Goal: Task Accomplishment & Management: Complete application form

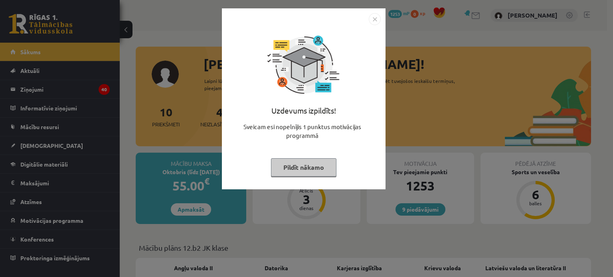
click at [303, 169] on button "Pildīt nākamo" at bounding box center [303, 167] width 65 height 18
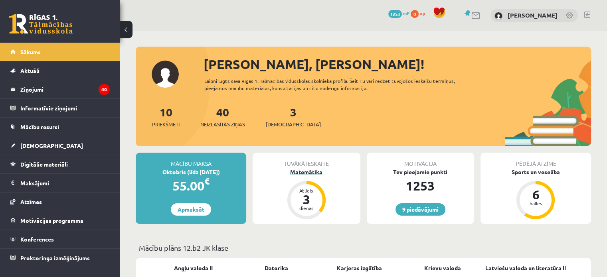
click at [303, 174] on div "Matemātika" at bounding box center [306, 172] width 107 height 8
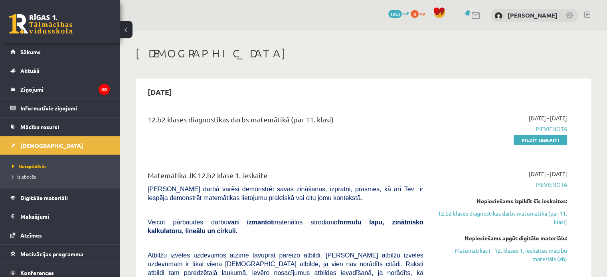
drag, startPoint x: 149, startPoint y: 120, endPoint x: 337, endPoint y: 126, distance: 188.4
click at [337, 126] on div "12.b2 klases diagnostikas darbs matemātikā (par 11. klasi)" at bounding box center [286, 121] width 276 height 15
drag, startPoint x: 338, startPoint y: 124, endPoint x: 145, endPoint y: 132, distance: 193.2
click at [145, 132] on div "12.b2 klases diagnostikas darbs matemātikā (par 11. klasi)" at bounding box center [286, 129] width 288 height 30
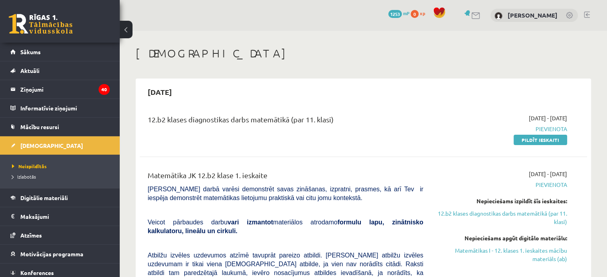
click at [145, 132] on div "12.b2 klases diagnostikas darbs matemātikā (par 11. klasi)" at bounding box center [286, 129] width 288 height 30
drag, startPoint x: 146, startPoint y: 116, endPoint x: 375, endPoint y: 118, distance: 229.0
click at [375, 118] on div "12.b2 klases diagnostikas darbs matemātikā (par 11. klasi)" at bounding box center [286, 129] width 288 height 30
click at [375, 118] on div "12.b2 klases diagnostikas darbs matemātikā (par 11. klasi)" at bounding box center [286, 121] width 276 height 15
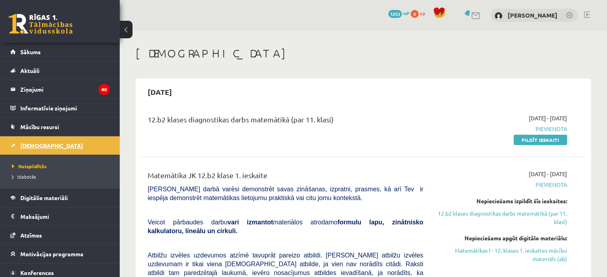
click at [36, 149] on link "[DEMOGRAPHIC_DATA]" at bounding box center [59, 145] width 99 height 18
click at [43, 19] on link at bounding box center [41, 24] width 64 height 20
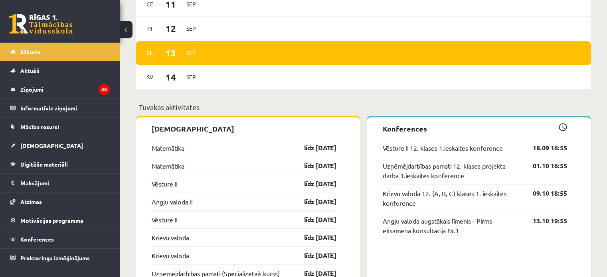
scroll to position [582, 0]
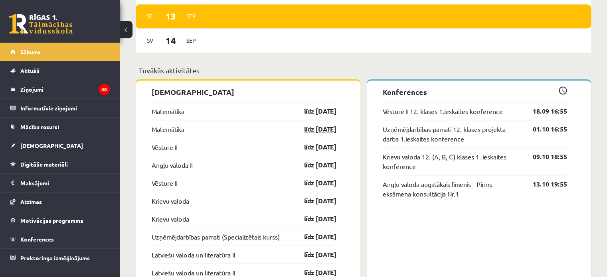
click at [329, 130] on link "līdz 15.09.25" at bounding box center [313, 129] width 46 height 10
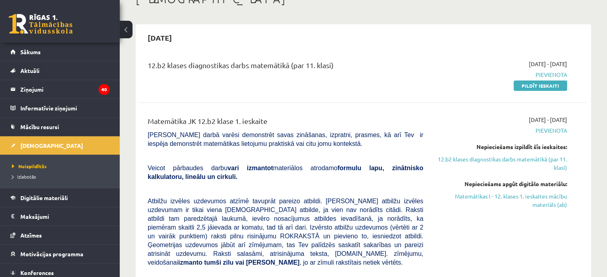
scroll to position [53, 0]
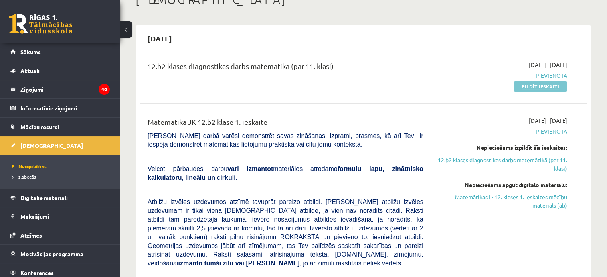
click at [533, 91] on link "Pildīt ieskaiti" at bounding box center [539, 86] width 53 height 10
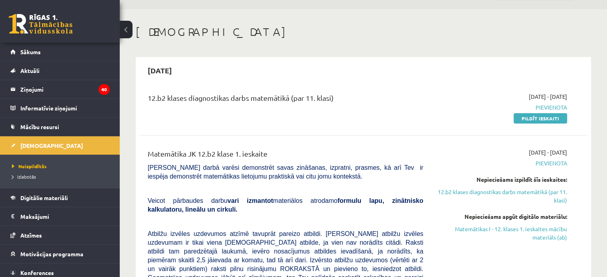
scroll to position [21, 0]
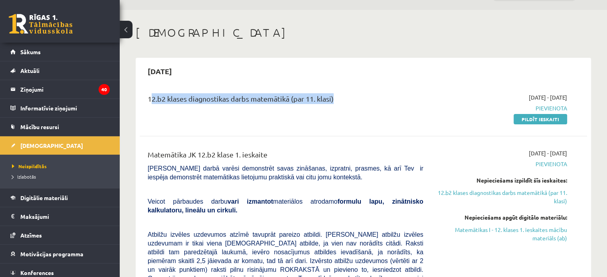
drag, startPoint x: 142, startPoint y: 95, endPoint x: 332, endPoint y: 105, distance: 189.7
click at [332, 105] on div "12.b2 klases diagnostikas darbs matemātikā (par 11. klasi)" at bounding box center [286, 108] width 288 height 30
click at [332, 105] on div "12.b2 klases diagnostikas darbs matemātikā (par 11. klasi)" at bounding box center [286, 100] width 276 height 15
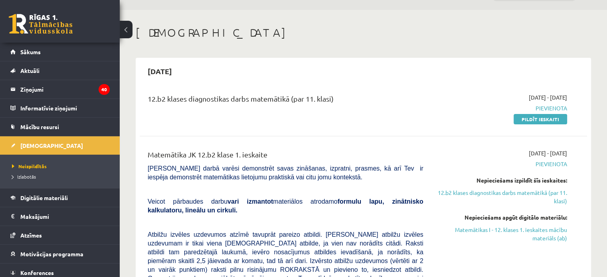
drag, startPoint x: 342, startPoint y: 103, endPoint x: 144, endPoint y: 103, distance: 198.3
click at [144, 103] on div "12.b2 klases diagnostikas darbs matemātikā (par 11. klasi)" at bounding box center [286, 108] width 288 height 30
drag, startPoint x: 146, startPoint y: 100, endPoint x: 345, endPoint y: 104, distance: 199.1
click at [345, 104] on div "12.b2 klases diagnostikas darbs matemātikā (par 11. klasi)" at bounding box center [286, 108] width 288 height 30
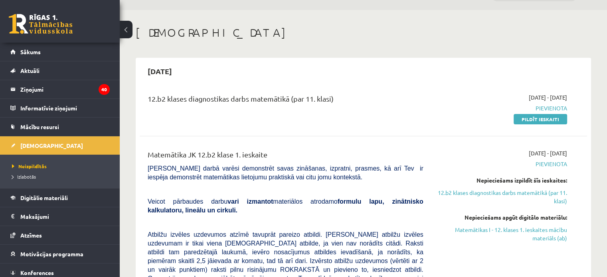
click at [345, 104] on div "12.b2 klases diagnostikas darbs matemātikā (par 11. klasi)" at bounding box center [286, 100] width 276 height 15
drag, startPoint x: 144, startPoint y: 154, endPoint x: 283, endPoint y: 154, distance: 139.2
click at [283, 154] on div "Matemātika JK 12.b2 klase 1. ieskaite" at bounding box center [286, 156] width 276 height 15
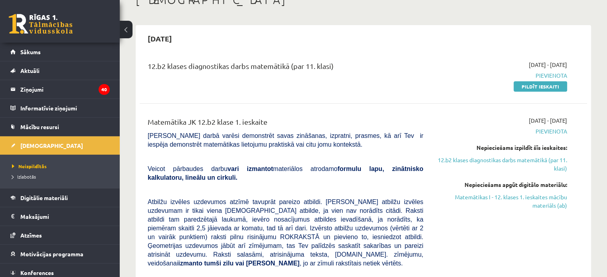
scroll to position [0, 0]
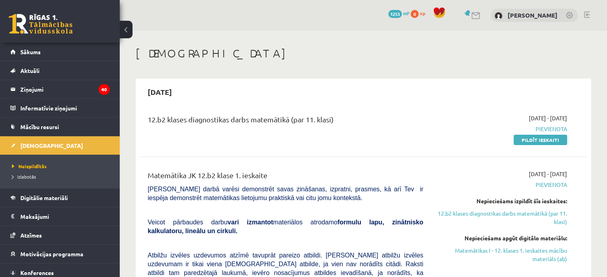
drag, startPoint x: 142, startPoint y: 114, endPoint x: 365, endPoint y: 124, distance: 223.2
click at [365, 124] on div "12.b2 klases diagnostikas darbs matemātikā (par 11. klasi)" at bounding box center [286, 129] width 288 height 30
click at [365, 124] on div "12.b2 klases diagnostikas darbs matemātikā (par 11. klasi)" at bounding box center [286, 121] width 276 height 15
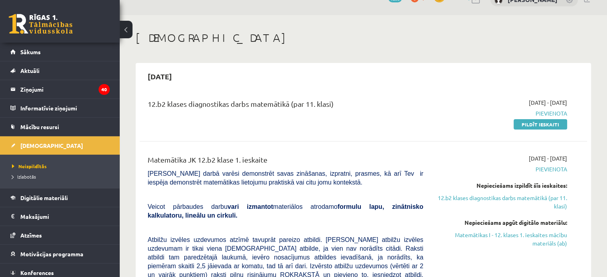
scroll to position [3, 0]
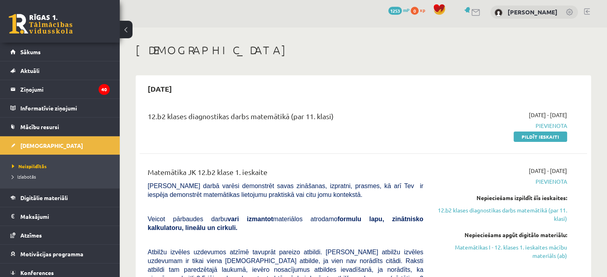
drag, startPoint x: 149, startPoint y: 114, endPoint x: 409, endPoint y: 132, distance: 260.3
click at [409, 132] on div "12.b2 klases diagnostikas darbs matemātikā (par 11. klasi)" at bounding box center [286, 126] width 288 height 30
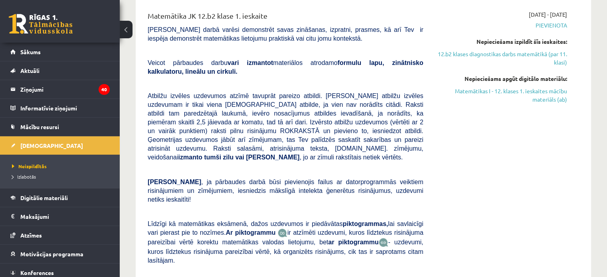
scroll to position [0, 0]
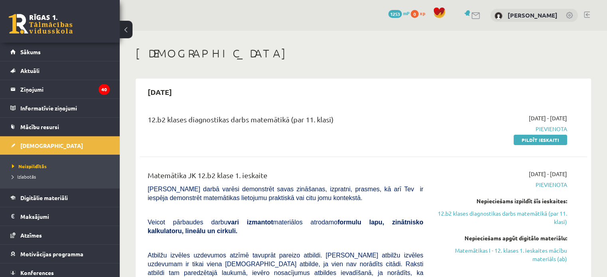
drag, startPoint x: 147, startPoint y: 121, endPoint x: 346, endPoint y: 113, distance: 199.6
click at [346, 113] on div "12.b2 klases diagnostikas darbs matemātikā (par 11. klasi) [DATE] - [DATE] [GEO…" at bounding box center [363, 129] width 447 height 46
